Goal: Information Seeking & Learning: Learn about a topic

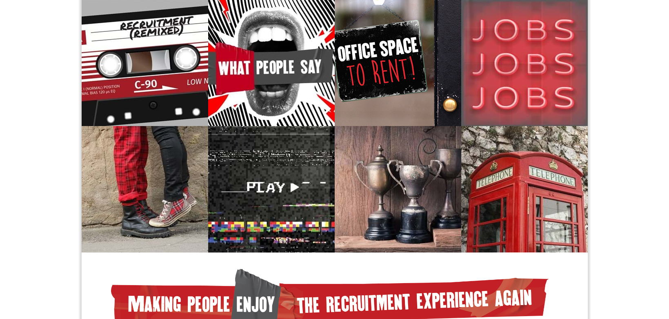
scroll to position [367, 0]
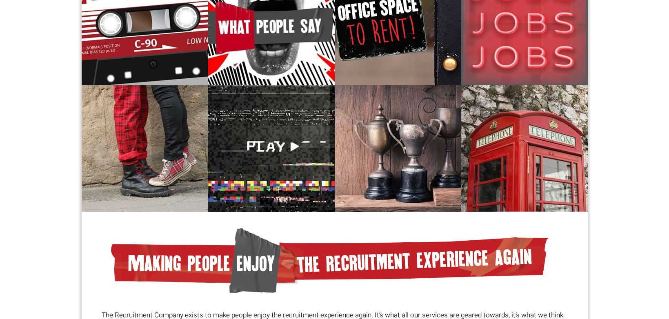
click at [630, 71] on body "Sydney: +61 2 8346 6700 Dublin: +353 1 697 2548 Contractors Timesheets Why Cont…" at bounding box center [334, 83] width 669 height 901
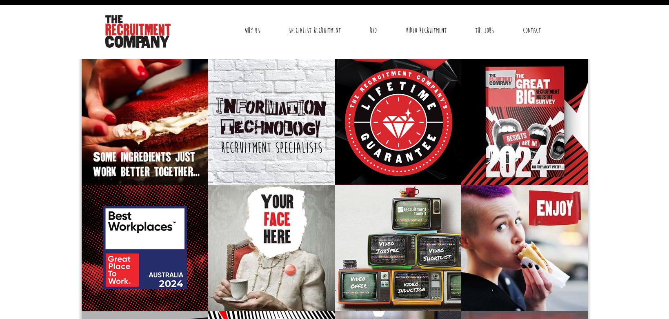
scroll to position [0, 0]
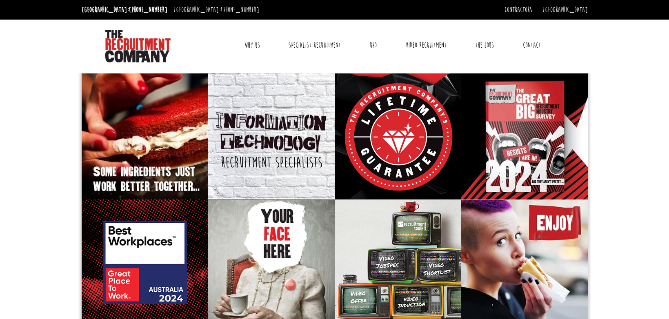
click at [526, 44] on link "Contact" at bounding box center [532, 45] width 30 height 20
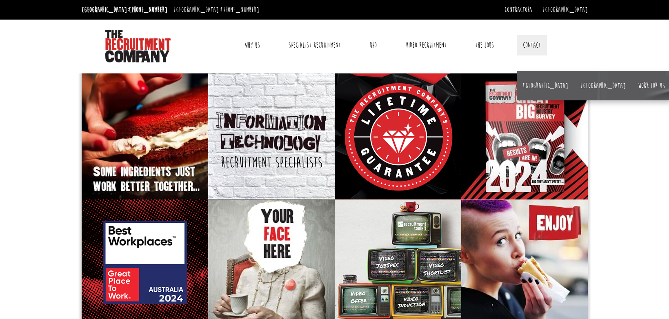
click at [252, 44] on link "Why Us" at bounding box center [252, 45] width 28 height 20
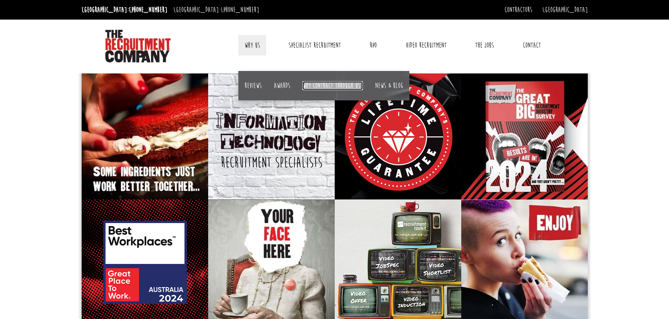
click at [342, 85] on link "Why contract through us?" at bounding box center [333, 85] width 60 height 9
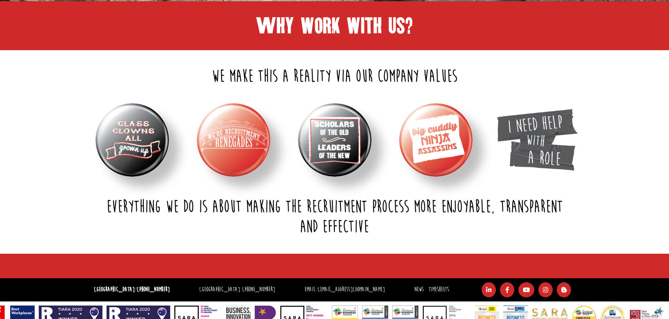
scroll to position [277, 0]
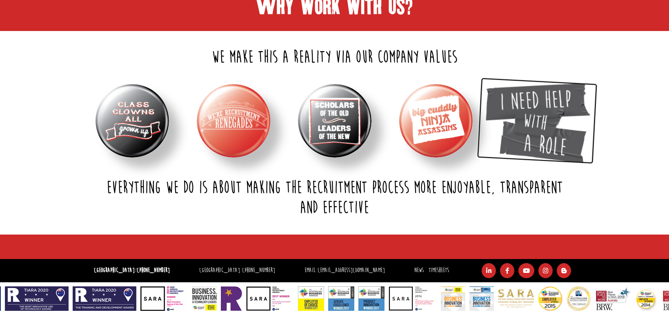
click at [538, 128] on img at bounding box center [537, 121] width 109 height 86
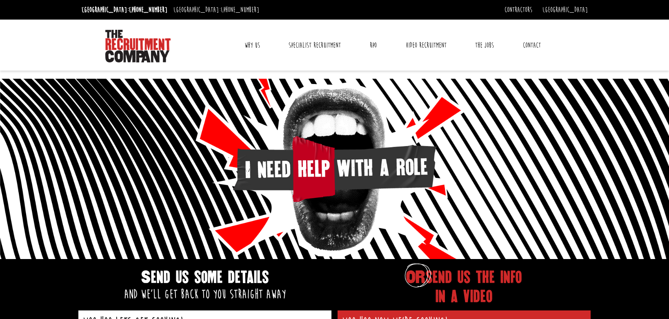
click at [314, 24] on div "Toggle navigation Why Us Reviews Awards Why contract through us? News & Blog Sp…" at bounding box center [334, 45] width 512 height 51
click at [310, 46] on link "Specialist Recruitment" at bounding box center [315, 45] width 65 height 20
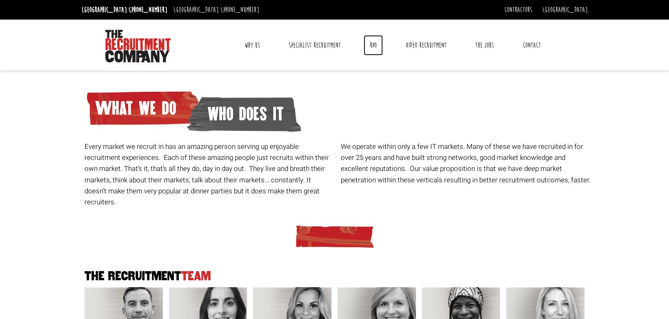
click at [373, 45] on link "RPO" at bounding box center [373, 45] width 19 height 20
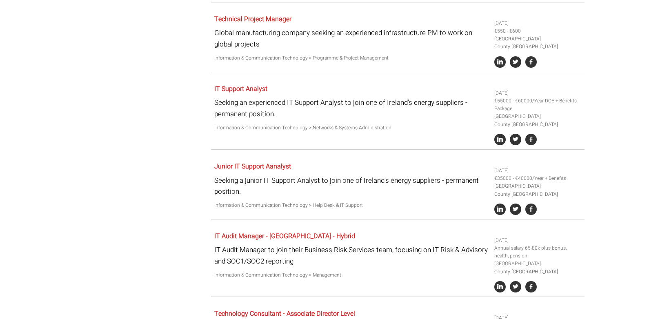
scroll to position [958, 0]
